Goal: Task Accomplishment & Management: Complete application form

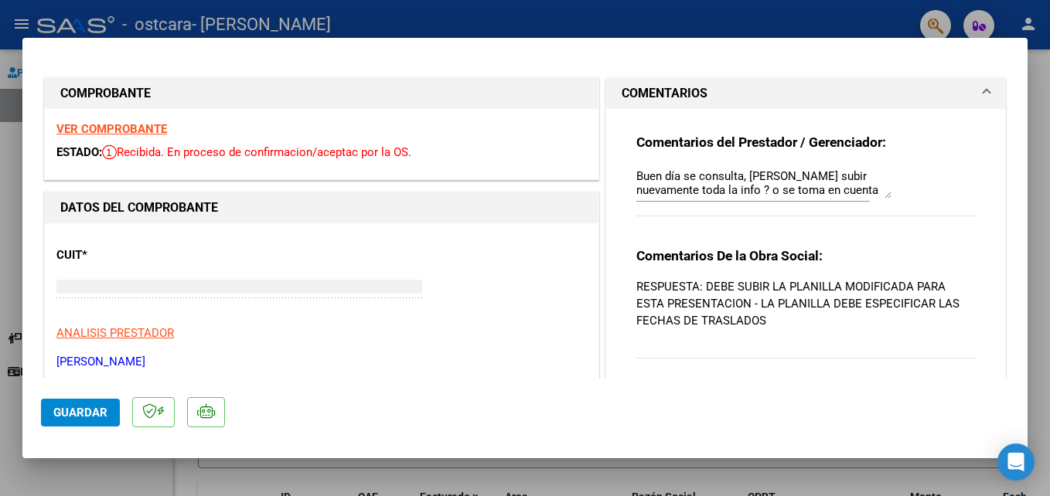
type input "$ 0,00"
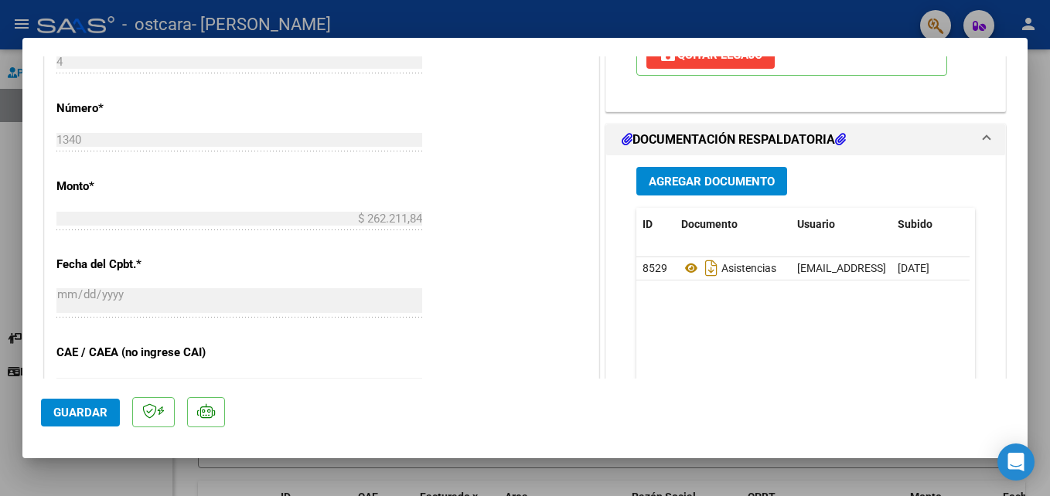
scroll to position [681, 0]
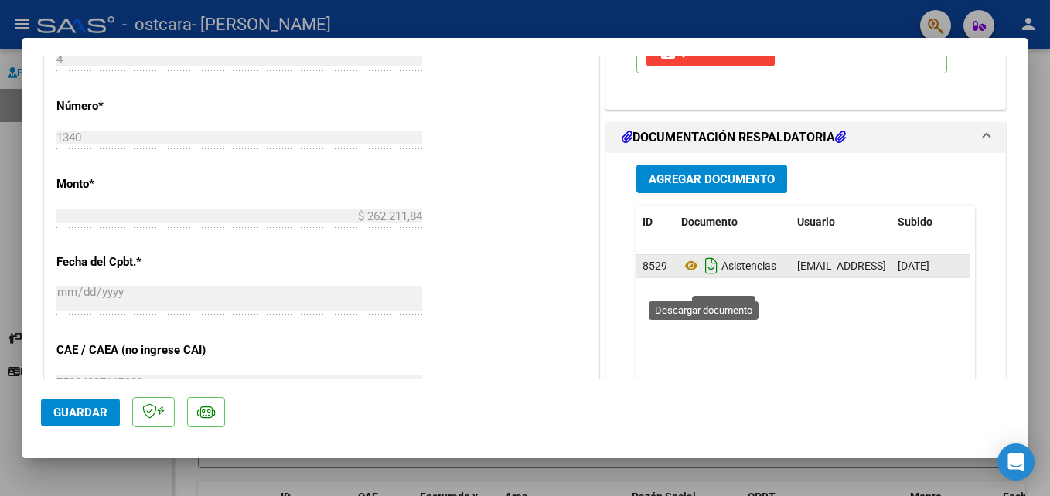
click at [704, 278] on icon "Descargar documento" at bounding box center [711, 266] width 20 height 25
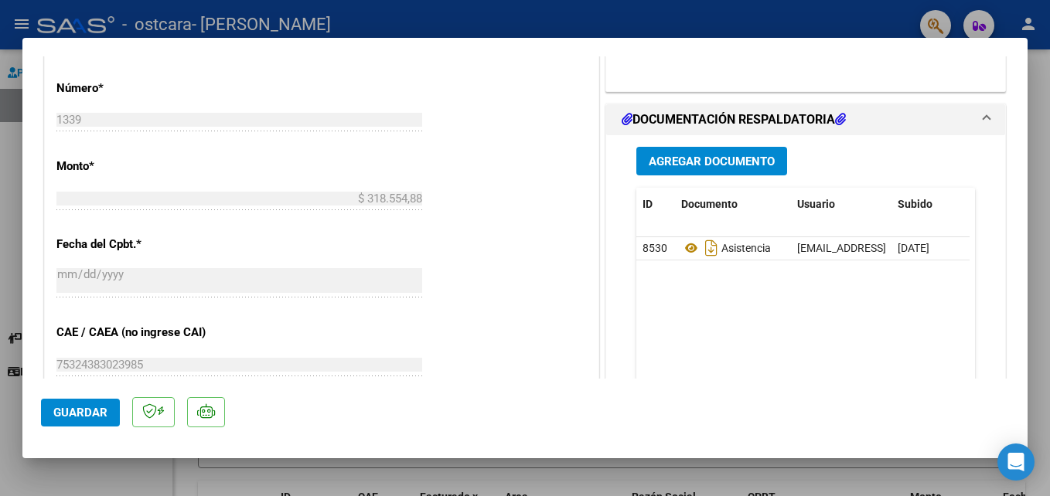
scroll to position [711, 0]
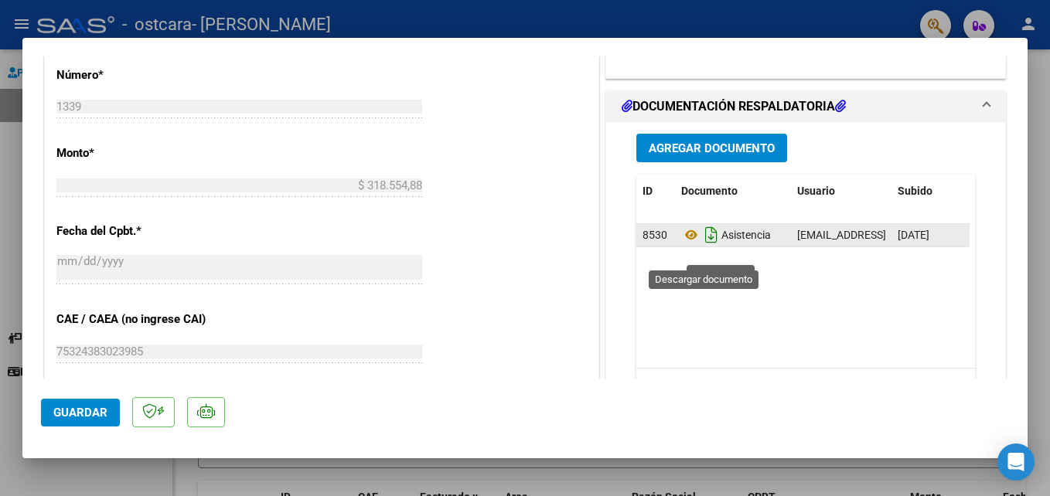
click at [701, 247] on icon "Descargar documento" at bounding box center [711, 235] width 20 height 25
type input "$ 0,00"
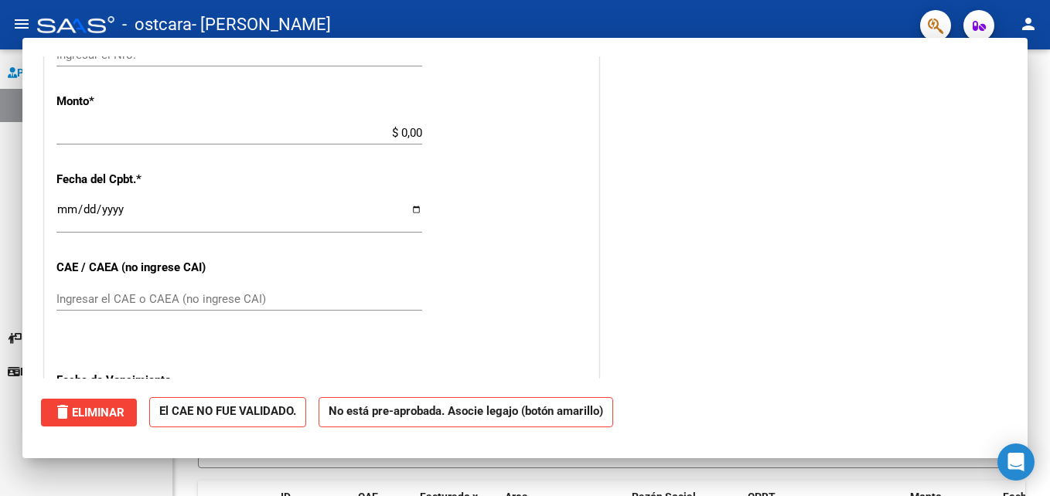
scroll to position [0, 0]
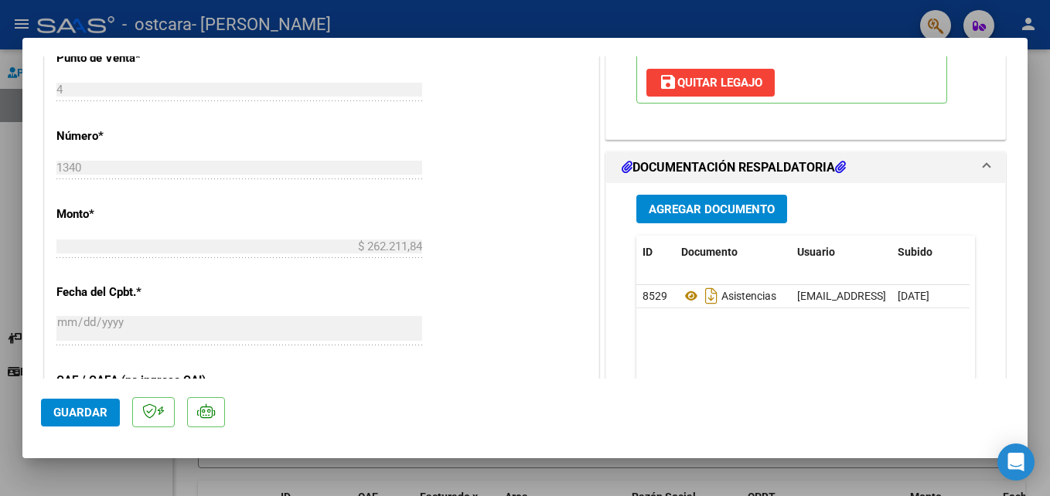
scroll to position [681, 0]
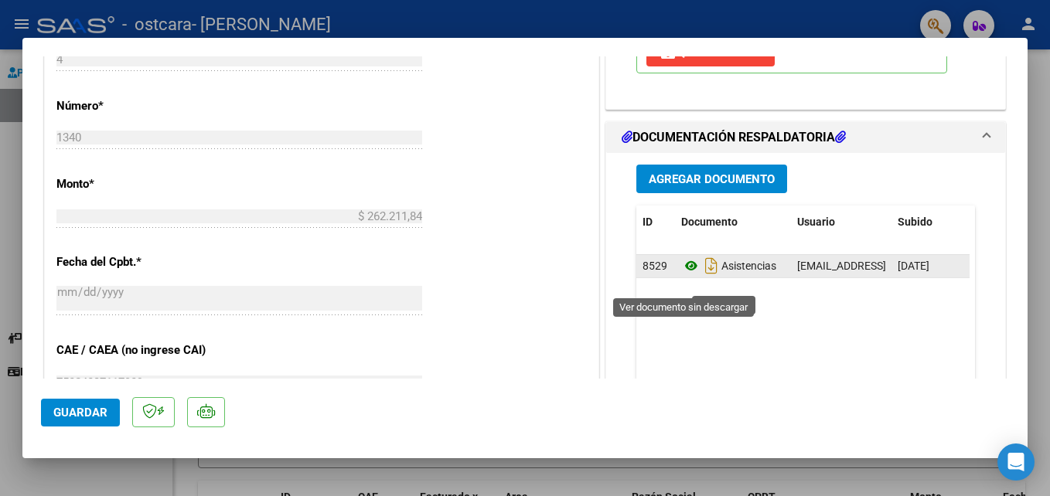
click at [682, 275] on icon at bounding box center [691, 266] width 20 height 19
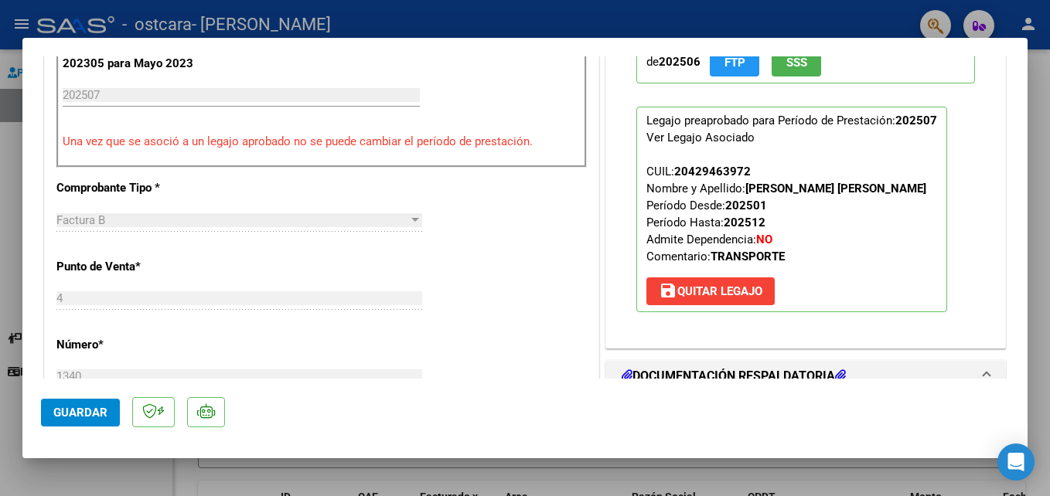
scroll to position [464, 0]
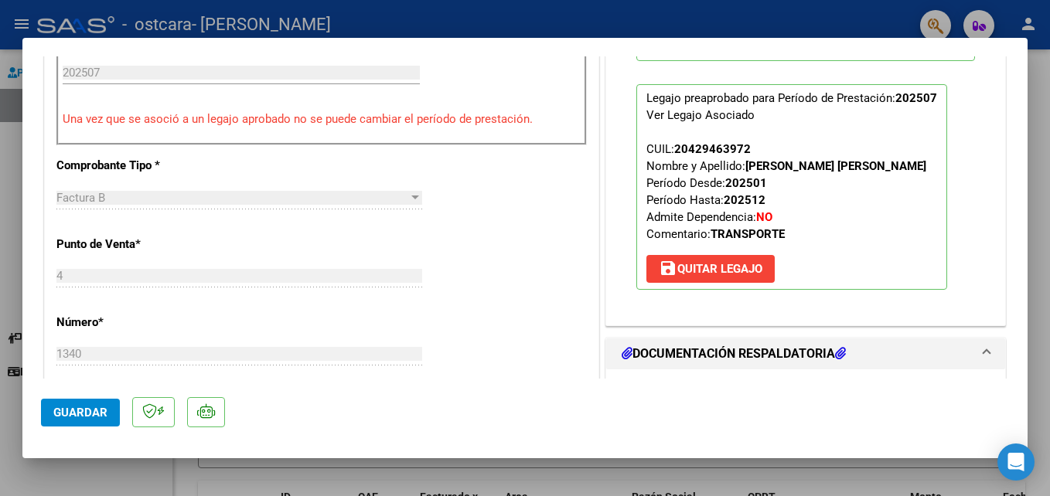
type input "$ 0,00"
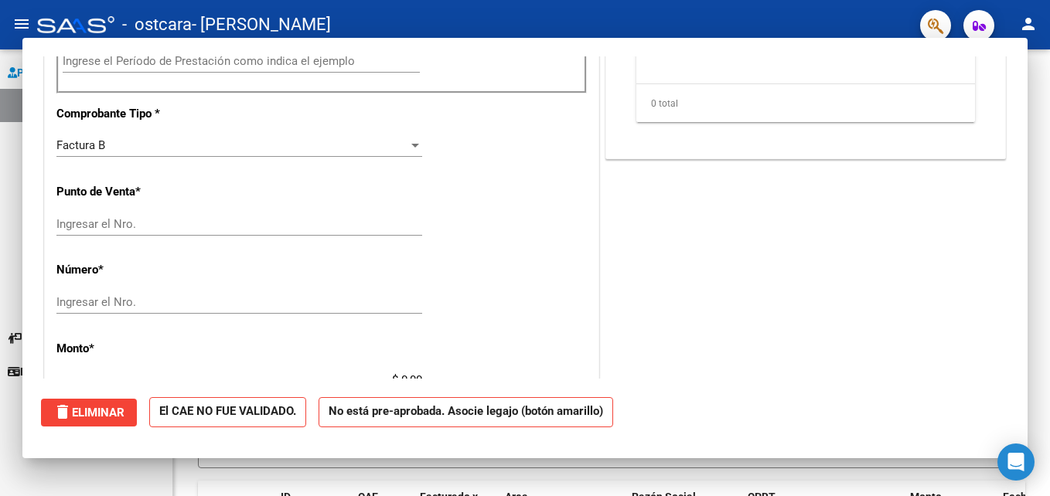
scroll to position [452, 0]
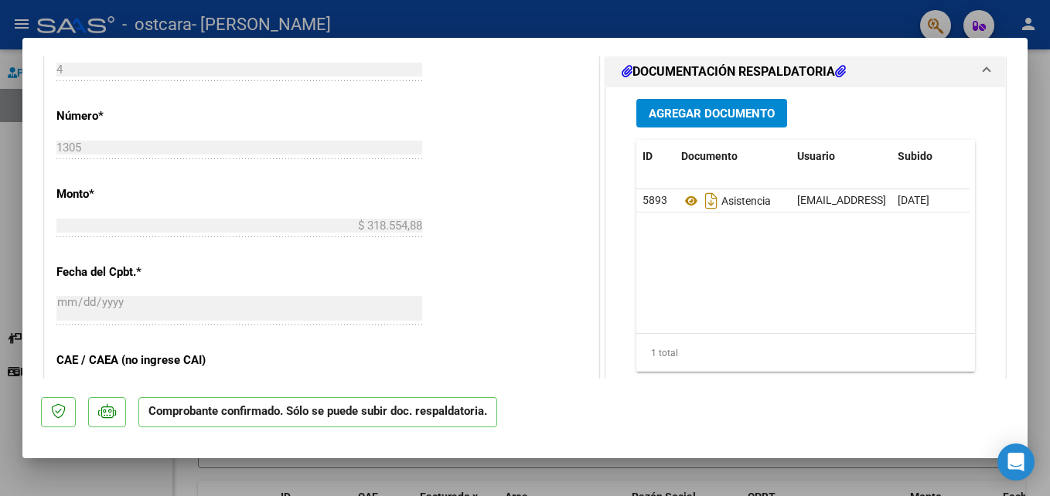
scroll to position [814, 0]
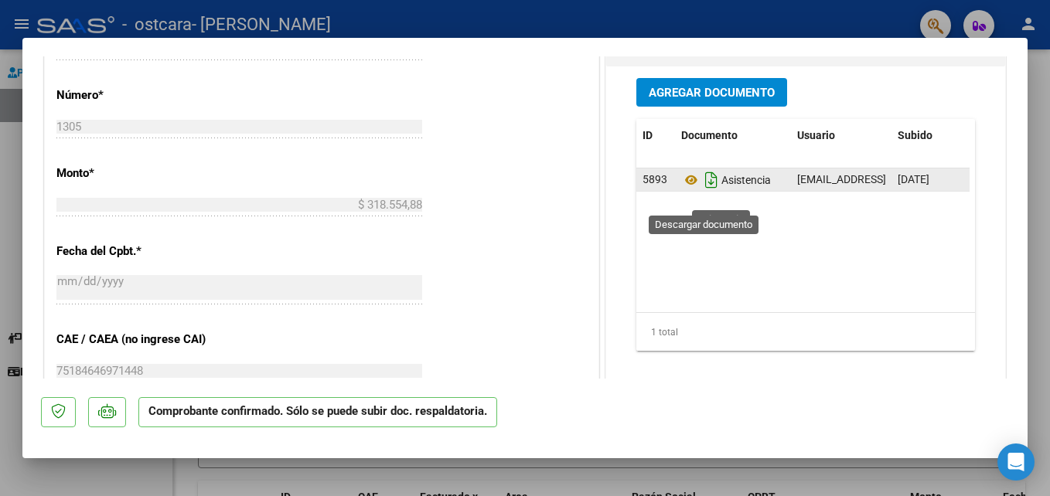
click at [701, 193] on icon "Descargar documento" at bounding box center [711, 180] width 20 height 25
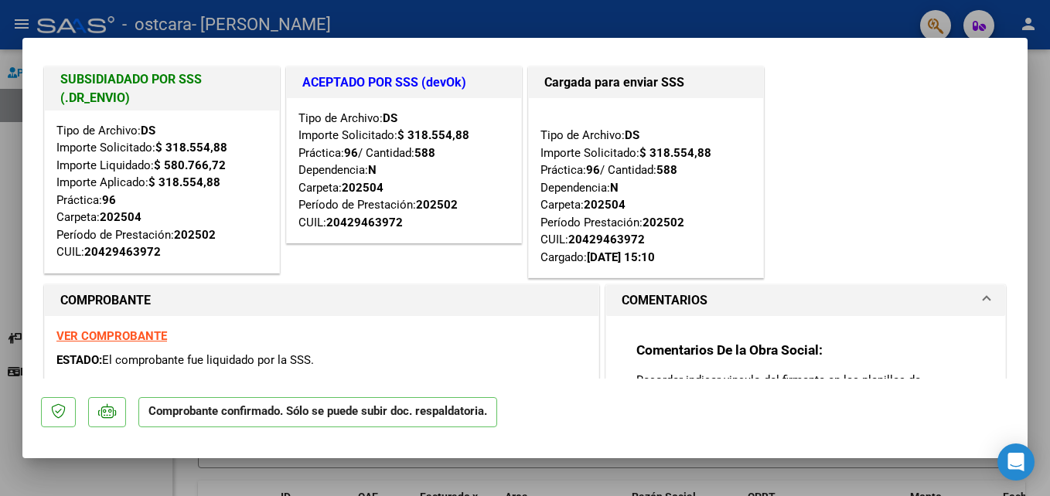
scroll to position [0, 0]
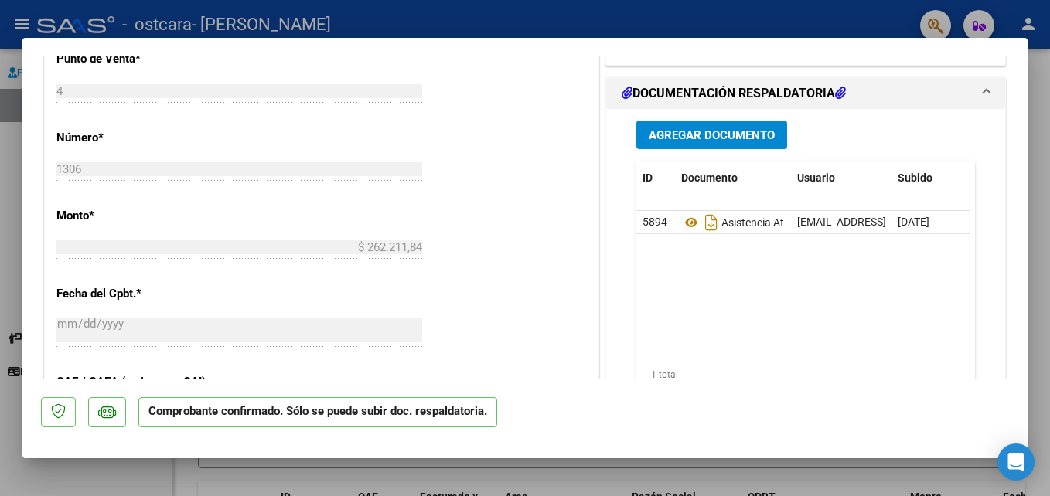
scroll to position [773, 0]
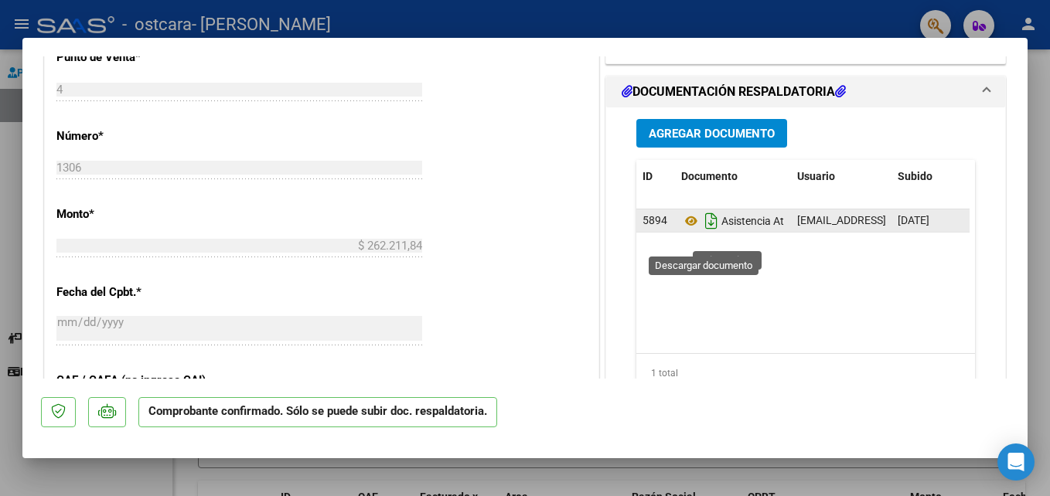
click at [701, 234] on icon "Descargar documento" at bounding box center [711, 221] width 20 height 25
click at [701, 229] on icon at bounding box center [709, 220] width 16 height 17
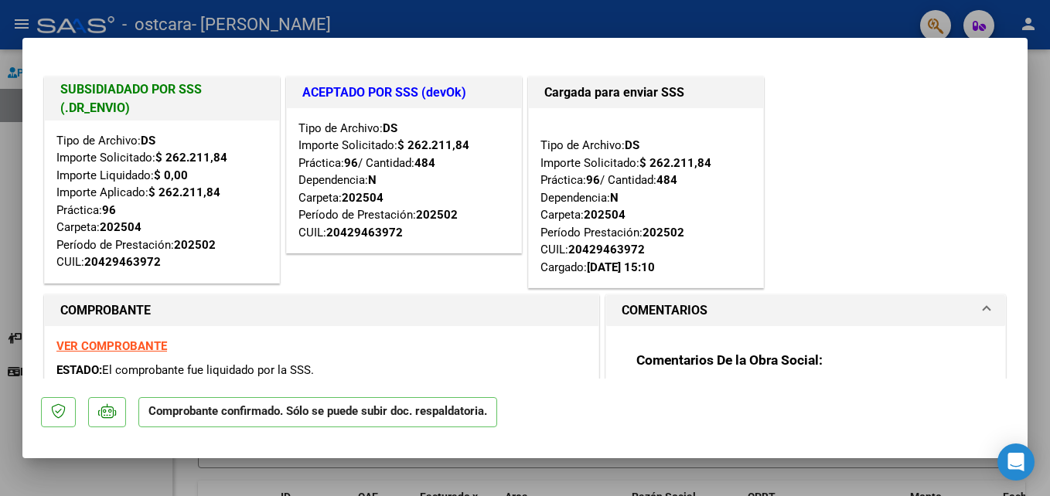
scroll to position [0, 0]
type input "$ 0,00"
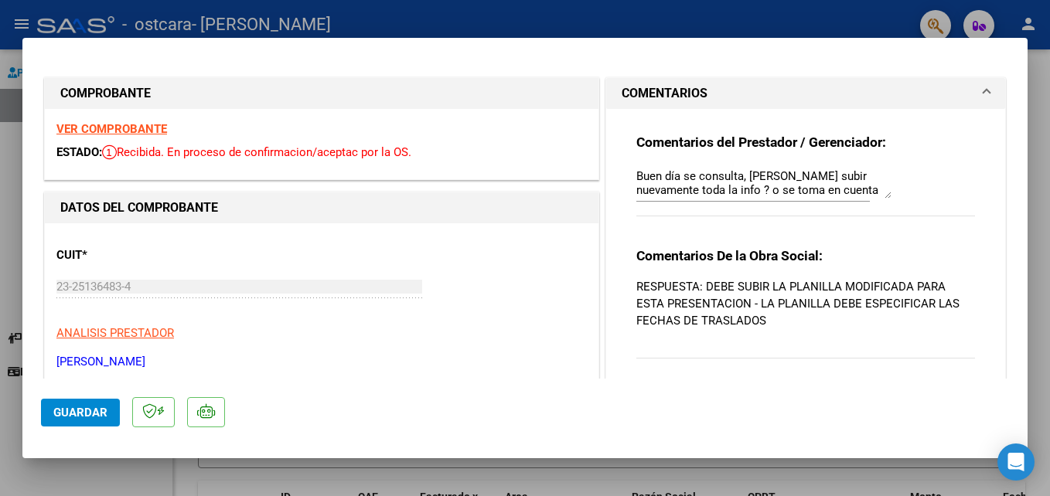
type input "$ 0,00"
